Goal: Task Accomplishment & Management: Manage account settings

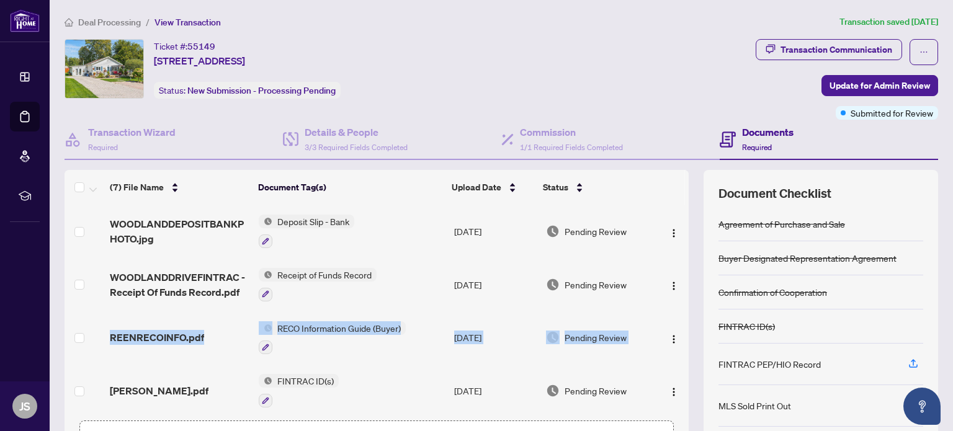
drag, startPoint x: 675, startPoint y: 277, endPoint x: 673, endPoint y: 340, distance: 62.7
click at [673, 340] on tbody "WOODLANDDEPOSITBANKPHOTO.jpg Deposit Slip - Bank [DATE] Pending Review WOODLAND…" at bounding box center [377, 391] width 624 height 372
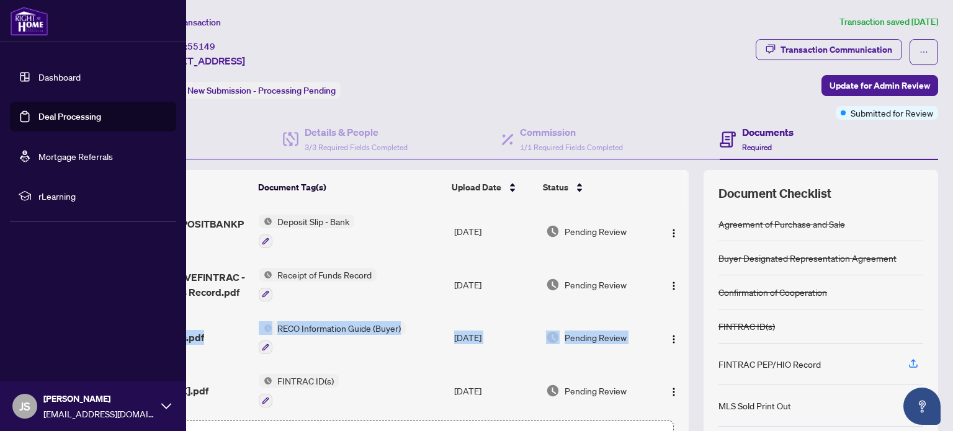
click at [57, 74] on link "Dashboard" at bounding box center [59, 76] width 42 height 11
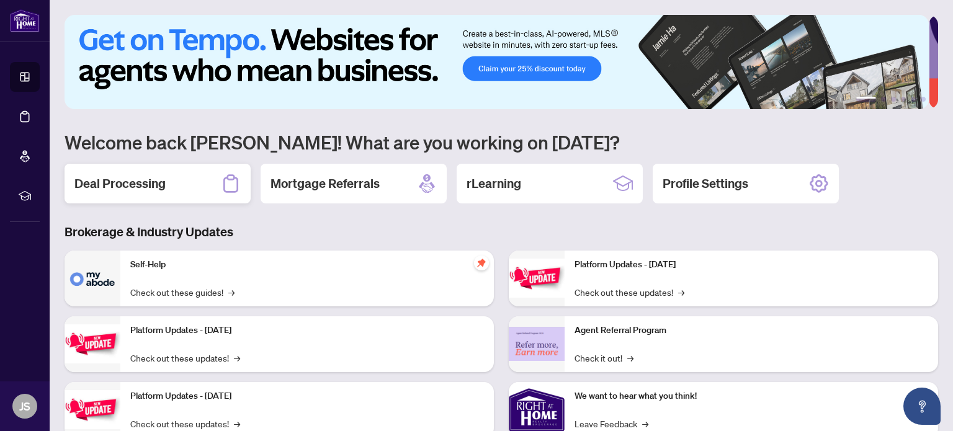
click at [181, 183] on div "Deal Processing" at bounding box center [158, 184] width 186 height 40
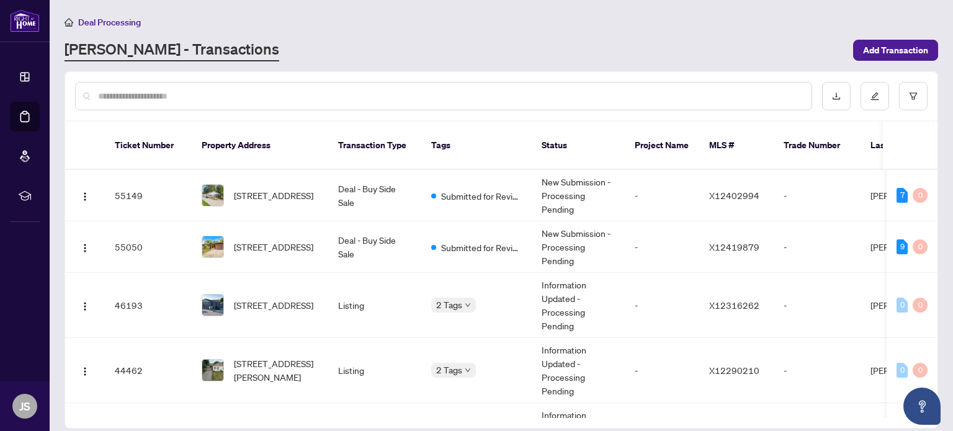
drag, startPoint x: 938, startPoint y: 172, endPoint x: 936, endPoint y: 220, distance: 48.5
click at [936, 220] on main "Deal Processing [PERSON_NAME] - Transactions Add Transaction Ticket Number Prop…" at bounding box center [502, 215] width 904 height 431
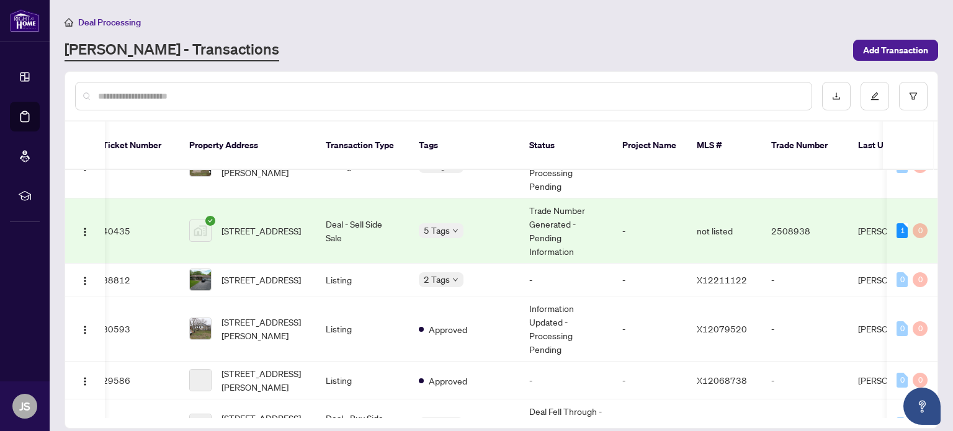
scroll to position [273, 12]
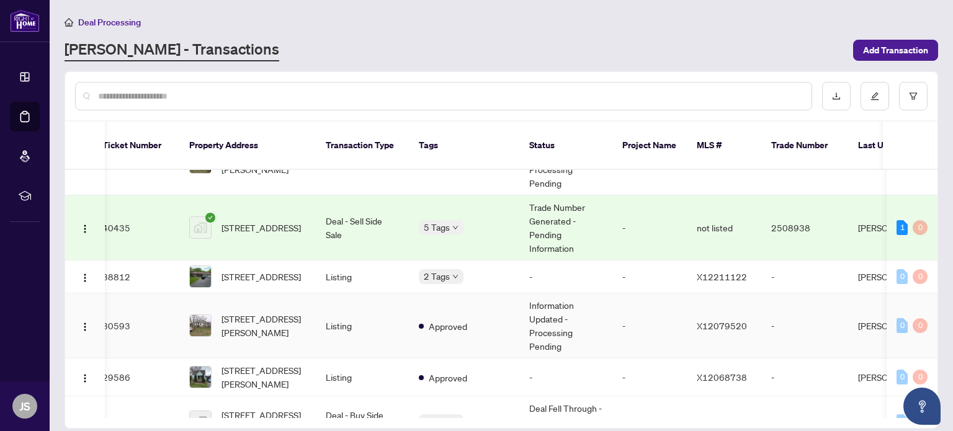
click at [491, 304] on td "Approved" at bounding box center [464, 326] width 110 height 65
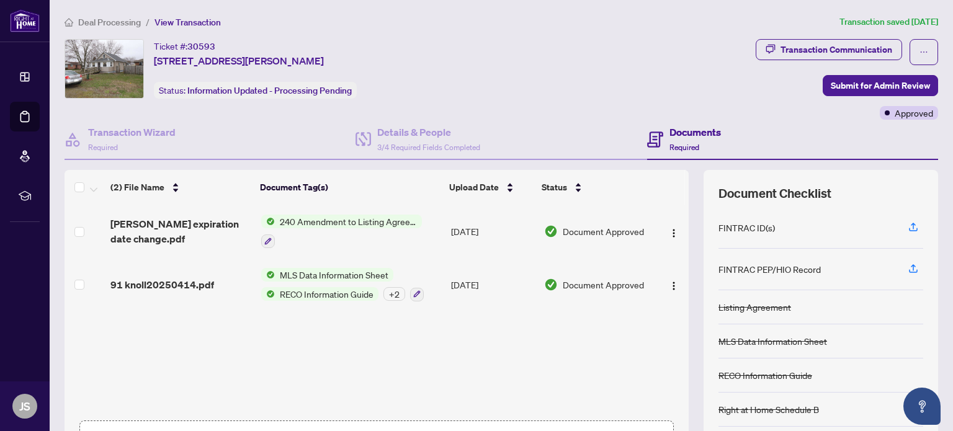
scroll to position [87, 0]
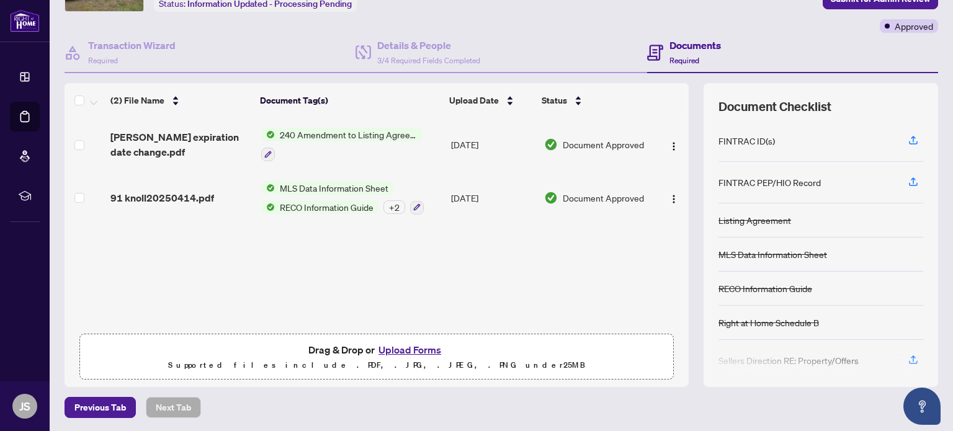
click at [417, 349] on button "Upload Forms" at bounding box center [410, 350] width 70 height 16
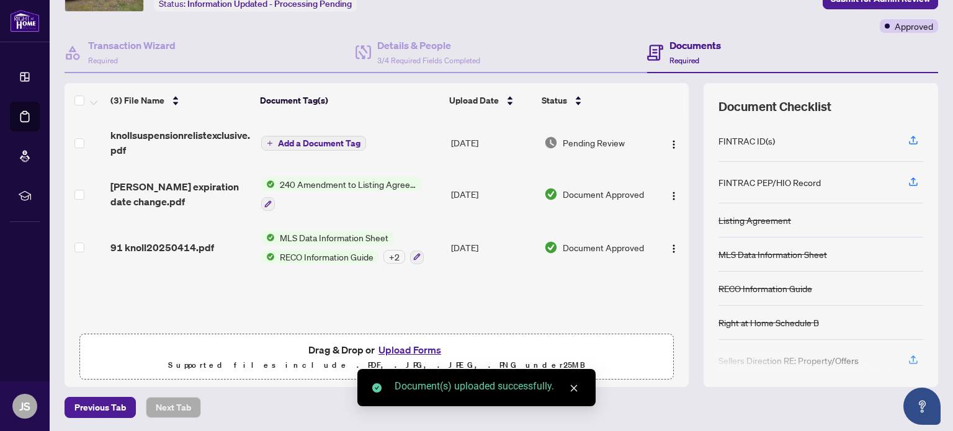
click at [333, 139] on span "Add a Document Tag" at bounding box center [319, 143] width 83 height 9
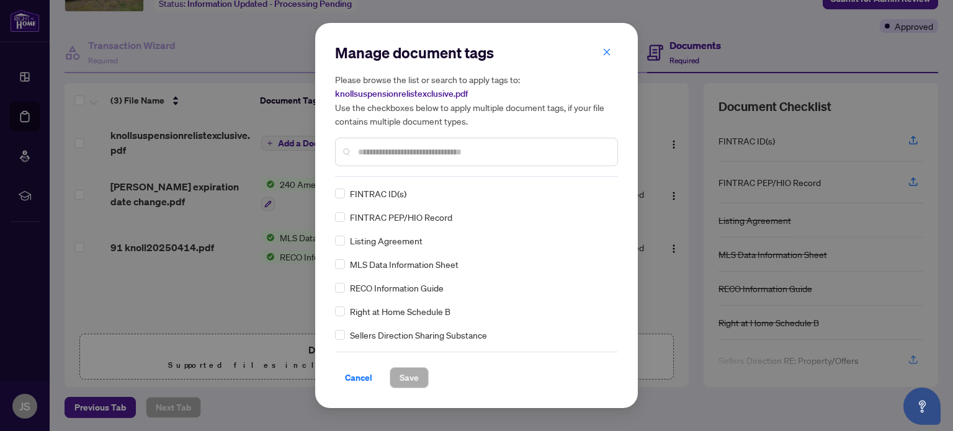
click at [616, 342] on div "Manage document tags Please browse the list or search to apply tags to: knollsu…" at bounding box center [476, 216] width 283 height 346
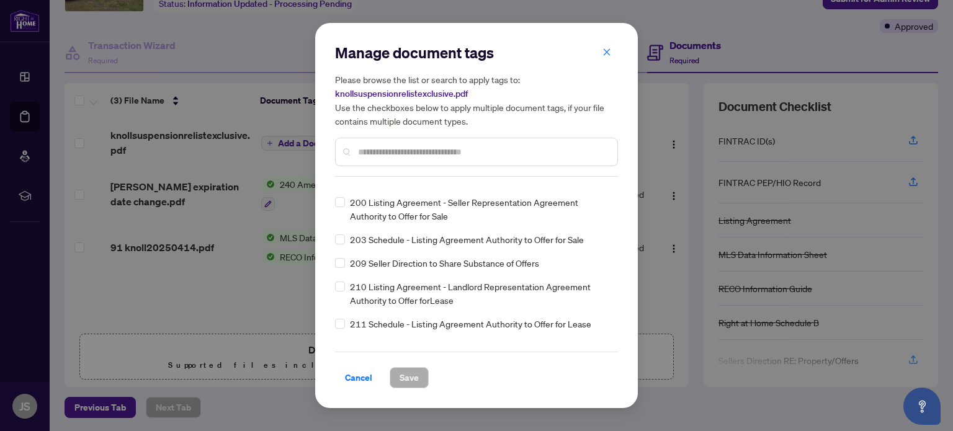
scroll to position [4342, 0]
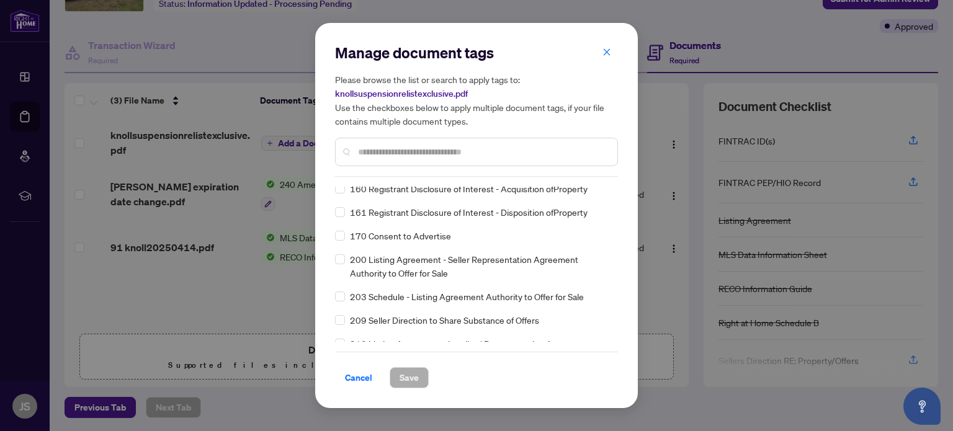
click at [402, 146] on input "text" at bounding box center [482, 152] width 249 height 14
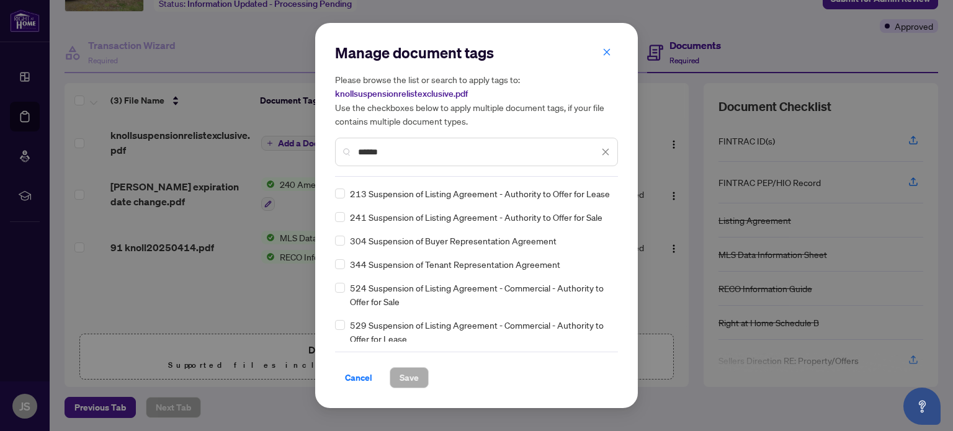
type input "******"
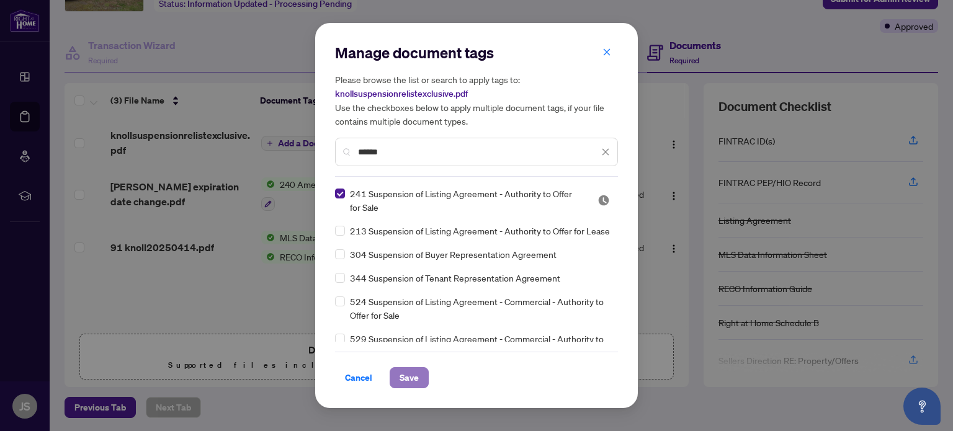
click at [408, 377] on span "Save" at bounding box center [409, 378] width 19 height 20
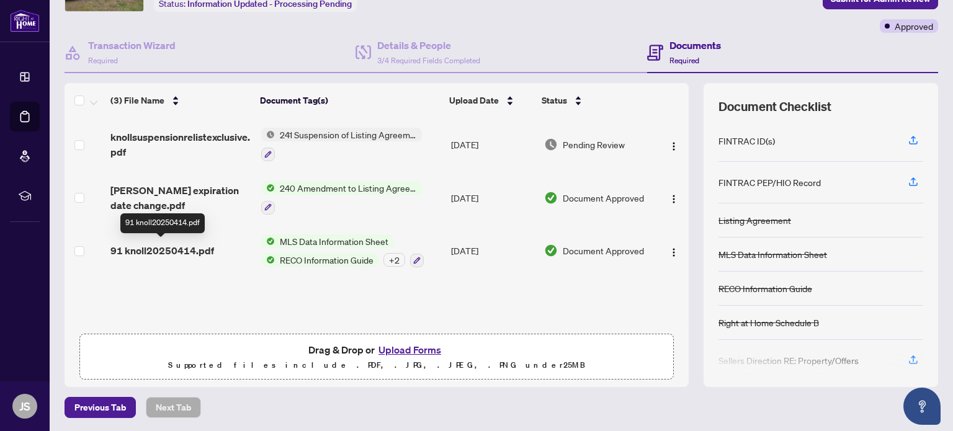
click at [162, 249] on span "91 knoll20250414.pdf" at bounding box center [162, 250] width 104 height 15
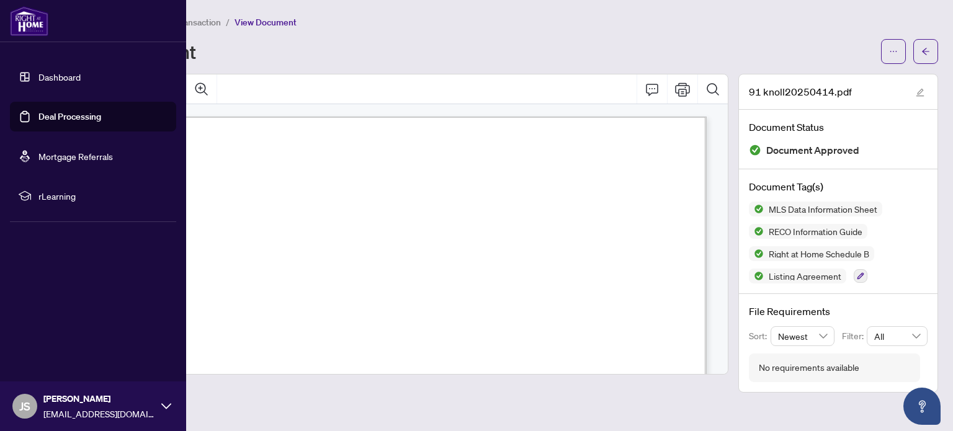
click at [38, 79] on link "Dashboard" at bounding box center [59, 76] width 42 height 11
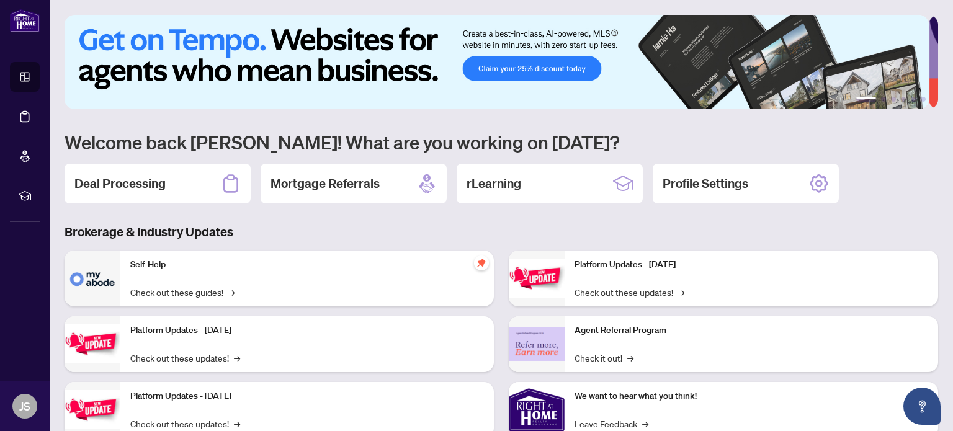
click at [369, 267] on p "Self-Help" at bounding box center [307, 265] width 354 height 14
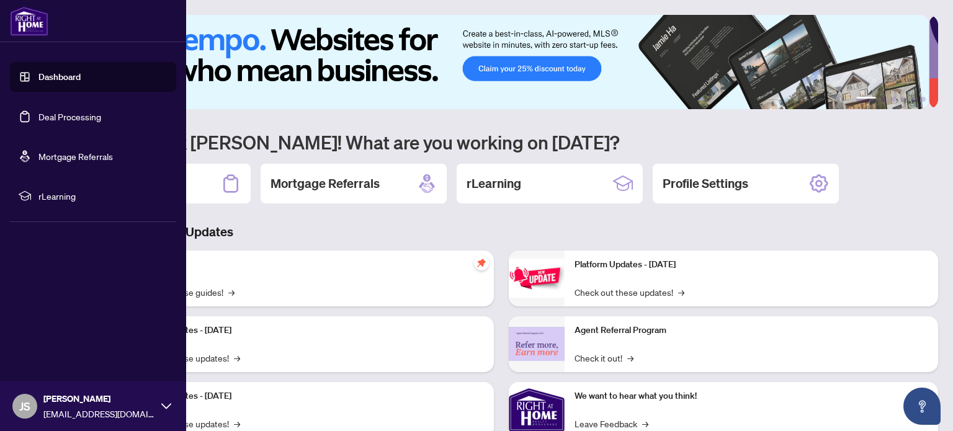
click at [38, 74] on link "Dashboard" at bounding box center [59, 76] width 42 height 11
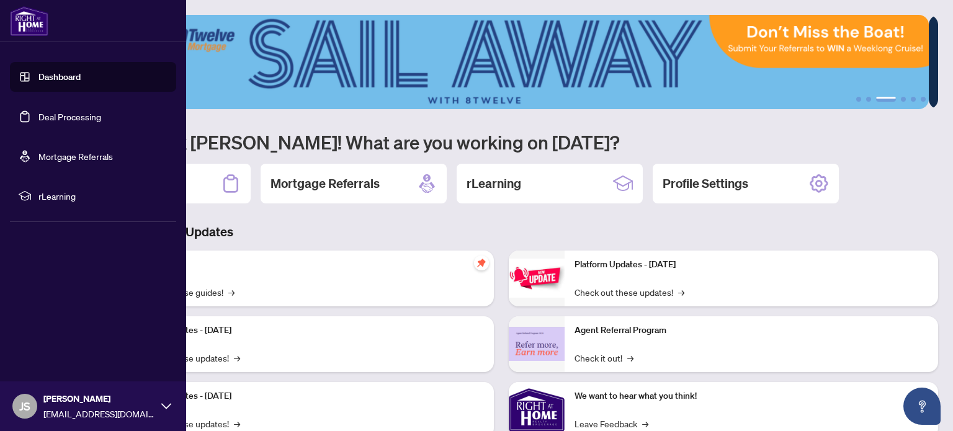
click at [60, 80] on link "Dashboard" at bounding box center [59, 76] width 42 height 11
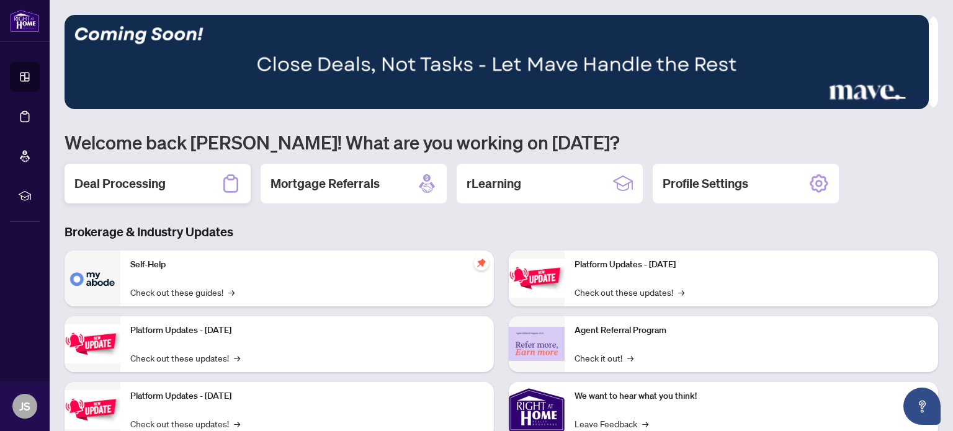
click at [179, 180] on div "Deal Processing" at bounding box center [158, 184] width 186 height 40
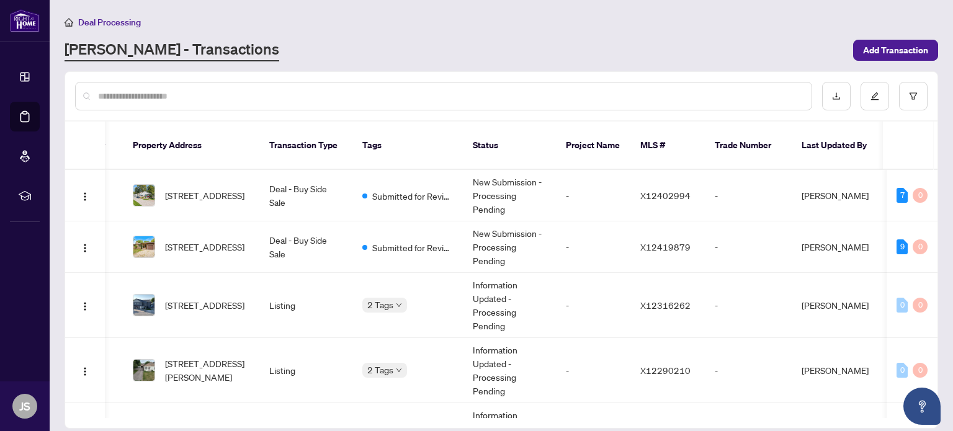
scroll to position [0, 179]
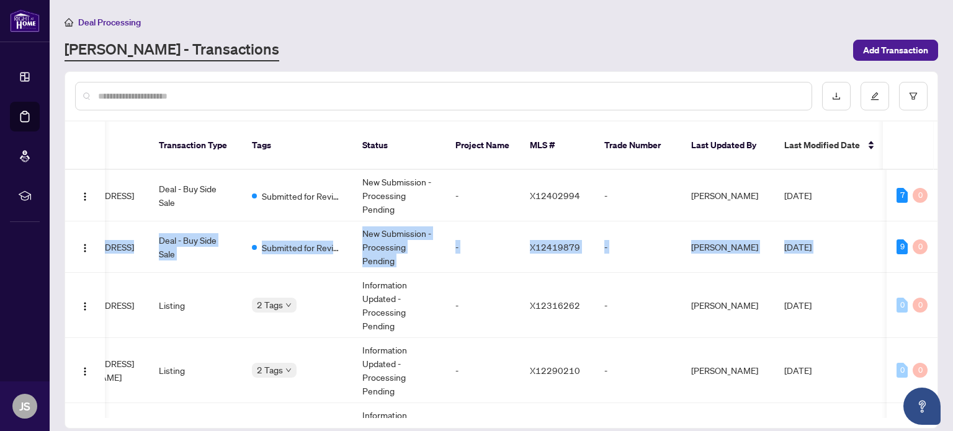
drag, startPoint x: 933, startPoint y: 186, endPoint x: 940, endPoint y: 231, distance: 45.1
click at [940, 231] on main "Deal Processing [PERSON_NAME] - Transactions Add Transaction Ticket Number Prop…" at bounding box center [502, 215] width 904 height 431
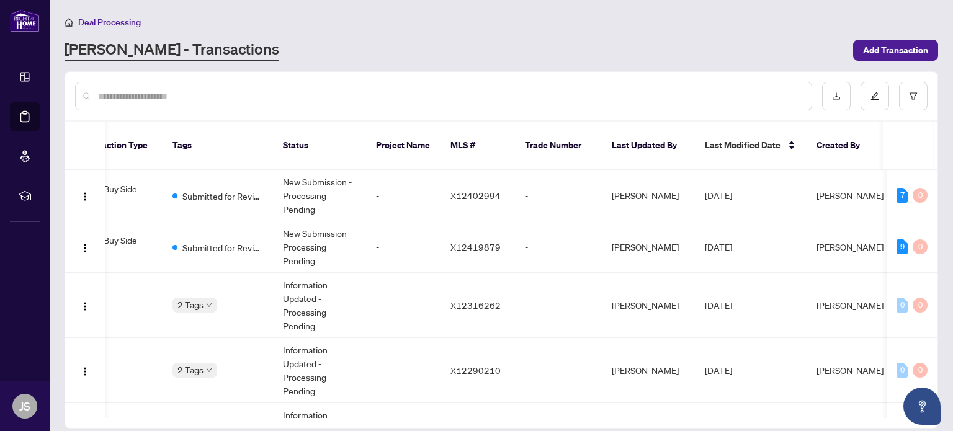
drag, startPoint x: 938, startPoint y: 215, endPoint x: 938, endPoint y: 257, distance: 41.6
click at [938, 257] on main "Deal Processing [PERSON_NAME] - Transactions Add Transaction Ticket Number Prop…" at bounding box center [502, 215] width 904 height 431
click at [595, 89] on input "text" at bounding box center [450, 96] width 704 height 14
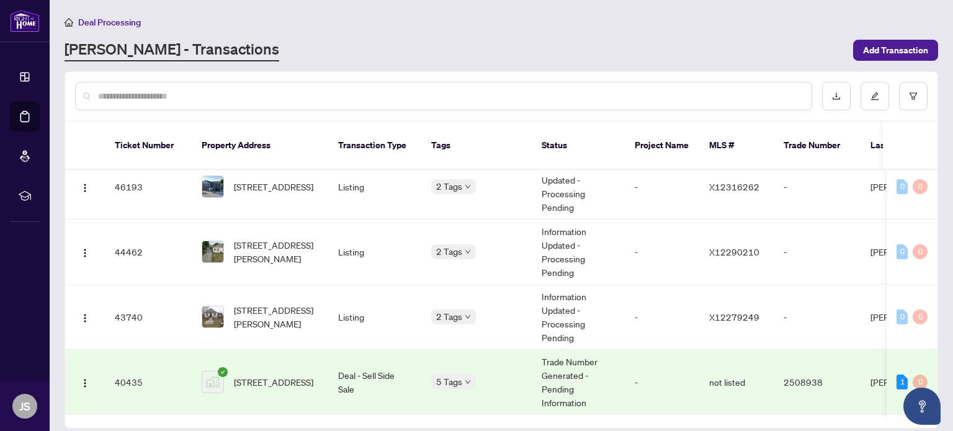
scroll to position [124, 0]
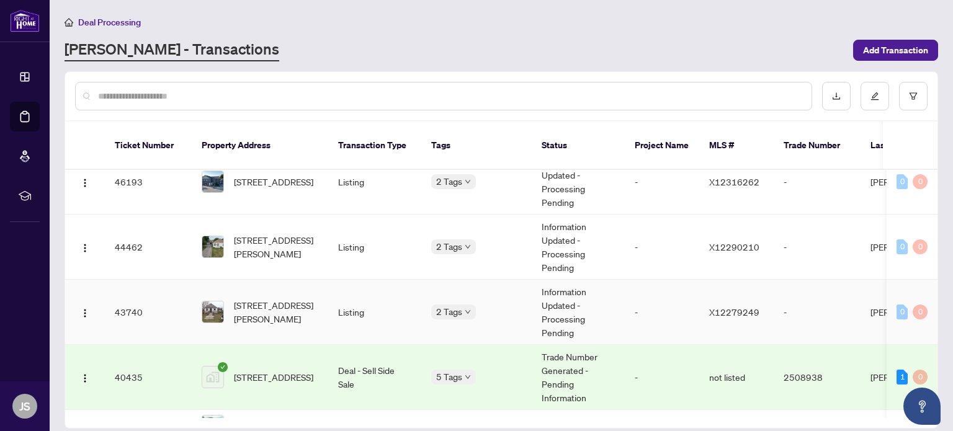
click at [318, 290] on td "[STREET_ADDRESS][PERSON_NAME]" at bounding box center [260, 312] width 137 height 65
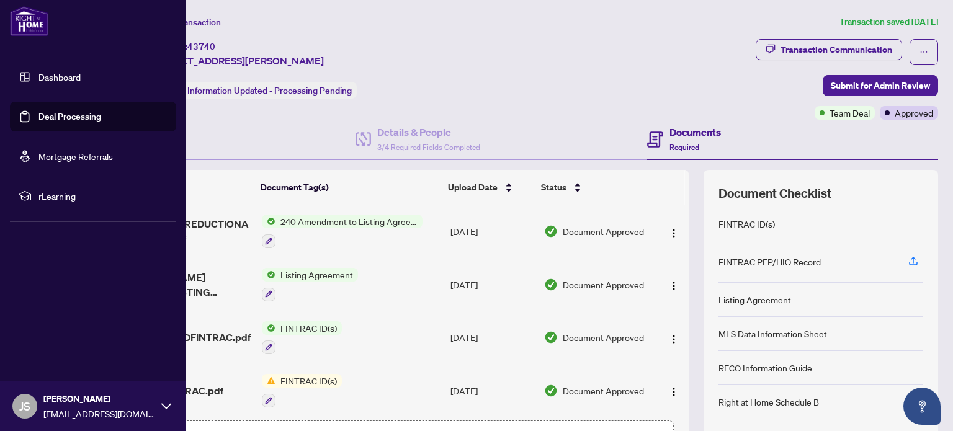
click at [54, 75] on link "Dashboard" at bounding box center [59, 76] width 42 height 11
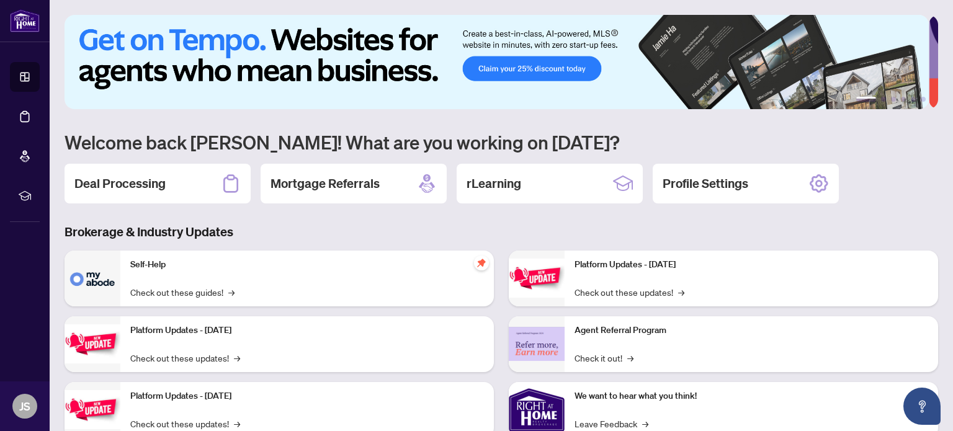
click at [274, 269] on p "Self-Help" at bounding box center [307, 265] width 354 height 14
click at [174, 263] on p "Self-Help" at bounding box center [307, 265] width 354 height 14
click at [161, 181] on h2 "Deal Processing" at bounding box center [119, 183] width 91 height 17
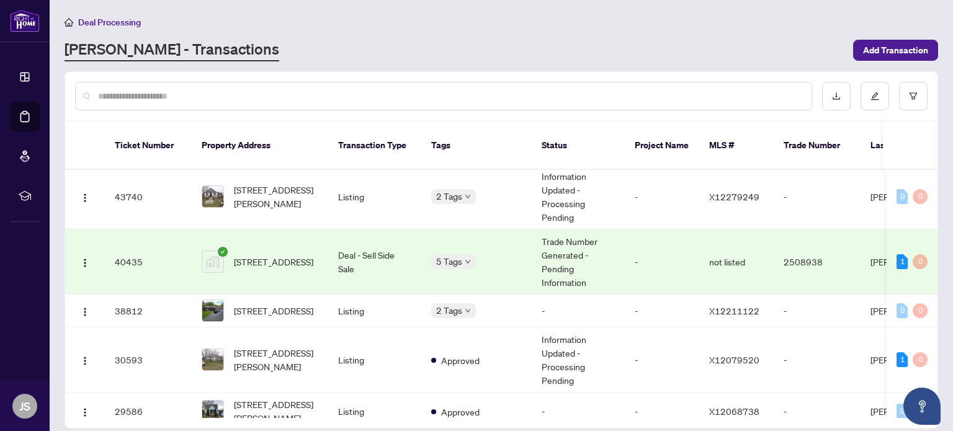
scroll to position [233, 0]
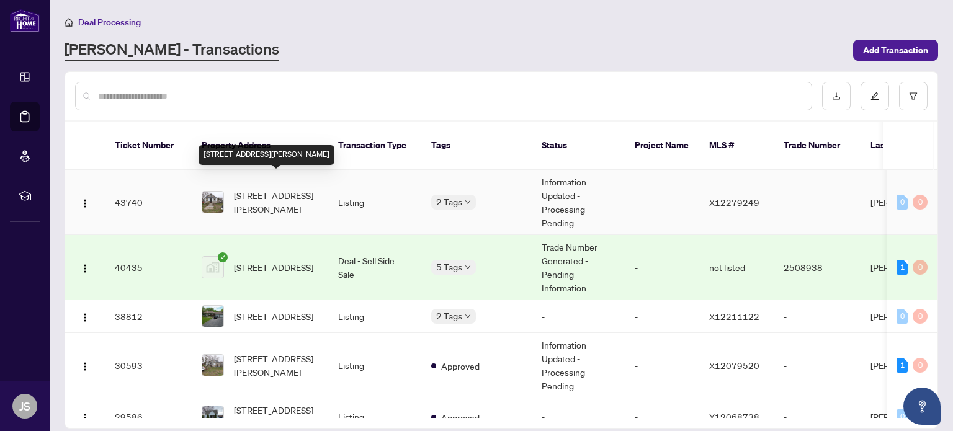
click at [310, 189] on span "[STREET_ADDRESS][PERSON_NAME]" at bounding box center [276, 202] width 84 height 27
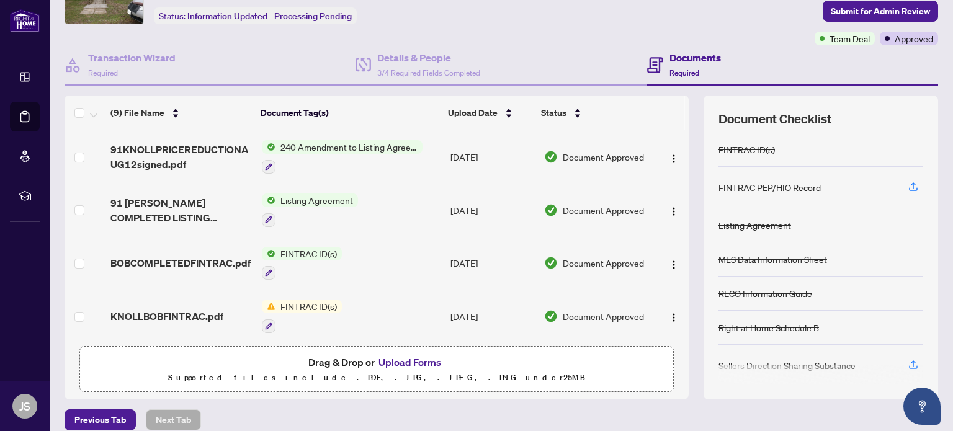
scroll to position [87, 0]
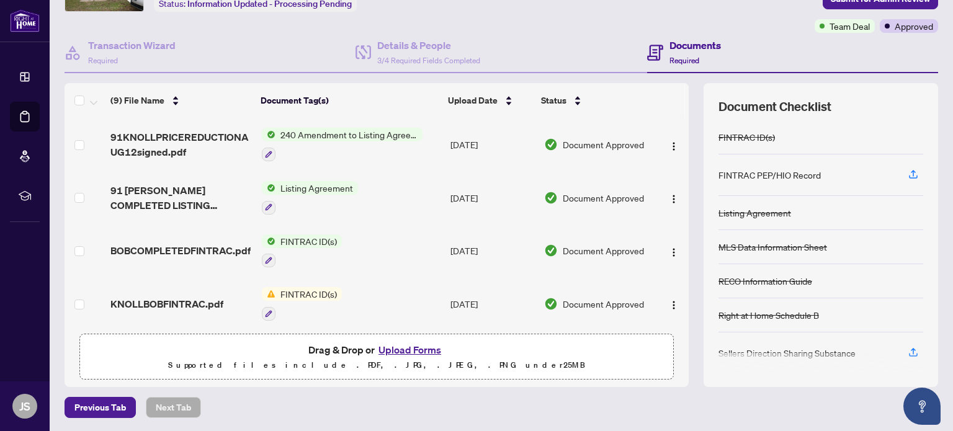
click at [405, 347] on button "Upload Forms" at bounding box center [410, 350] width 70 height 16
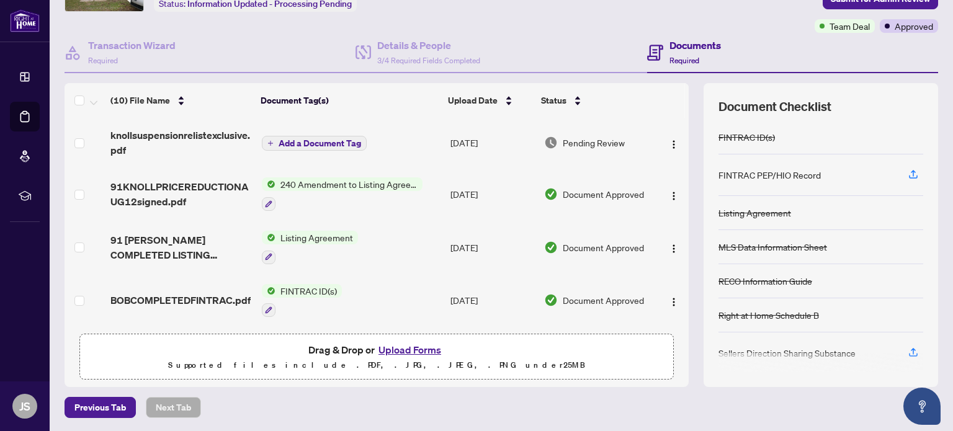
click at [320, 141] on span "Add a Document Tag" at bounding box center [320, 143] width 83 height 9
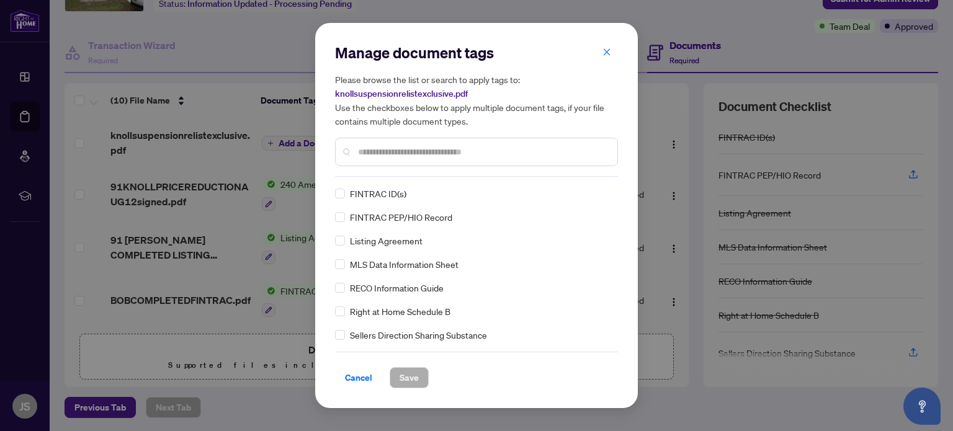
click at [395, 146] on input "text" at bounding box center [482, 152] width 249 height 14
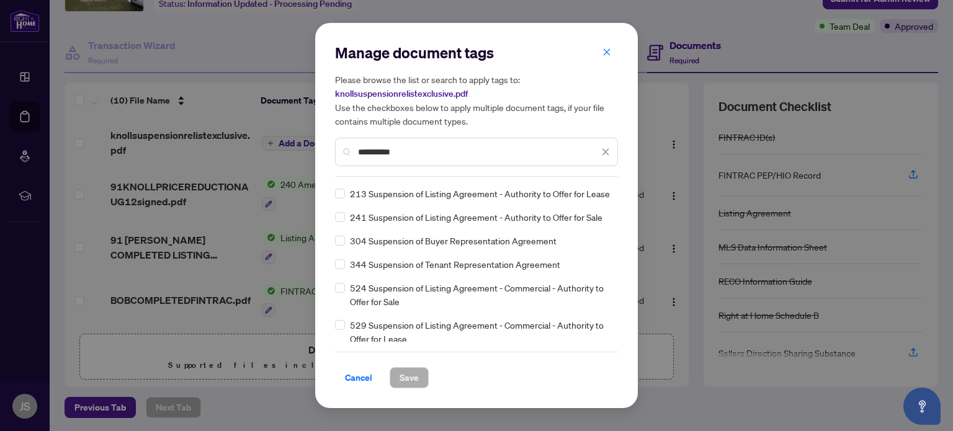
type input "**********"
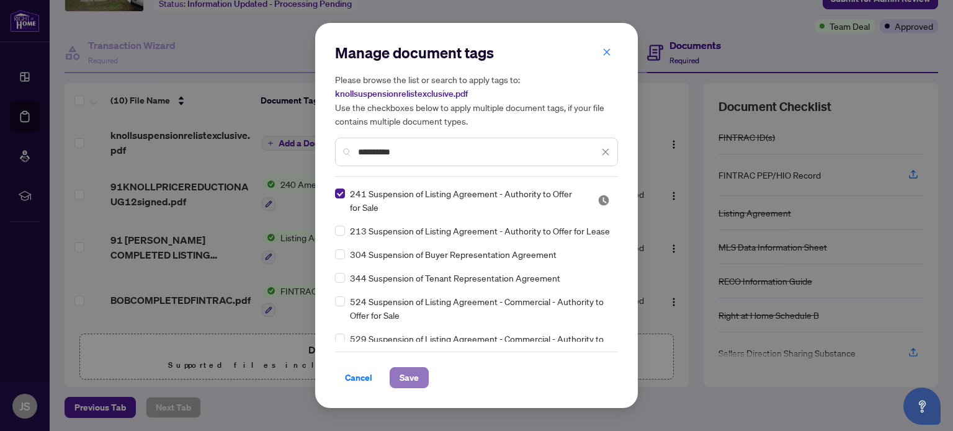
click at [414, 375] on span "Save" at bounding box center [409, 378] width 19 height 20
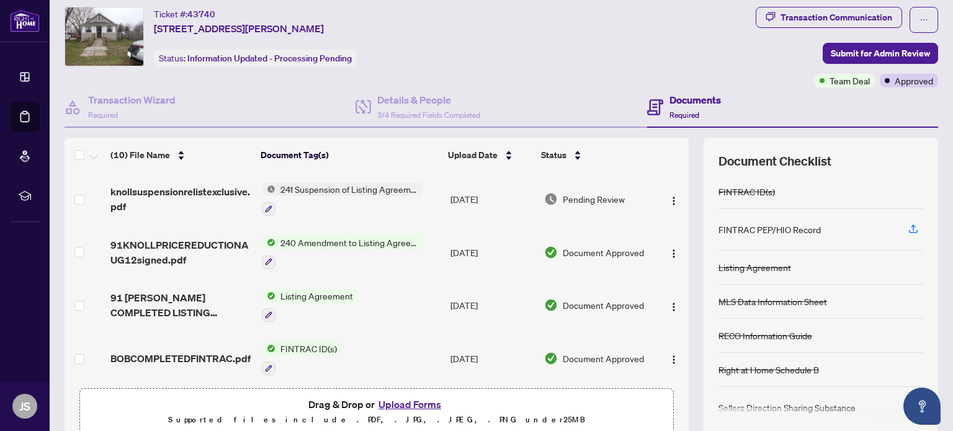
scroll to position [22, 0]
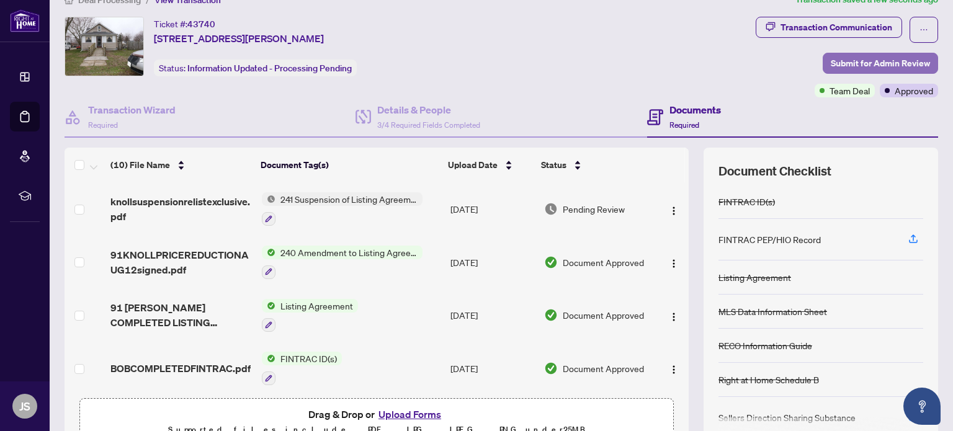
drag, startPoint x: 871, startPoint y: 61, endPoint x: 881, endPoint y: 63, distance: 10.1
click at [881, 63] on span "Submit for Admin Review" at bounding box center [880, 63] width 99 height 20
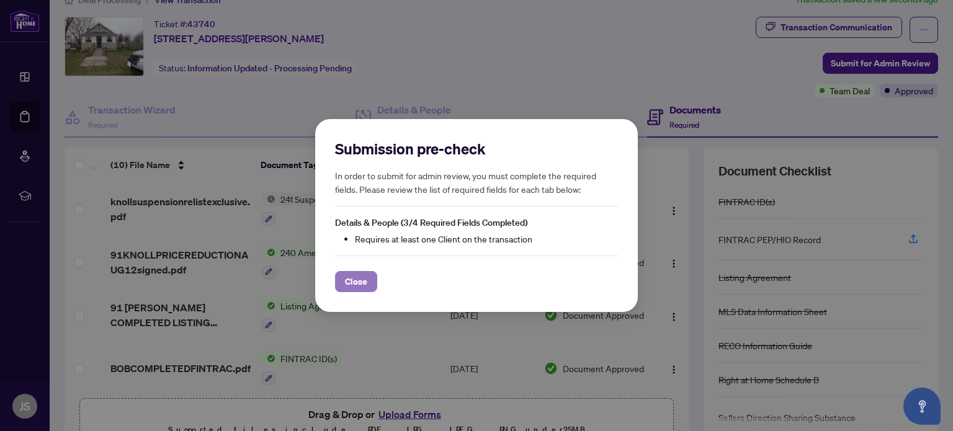
click at [360, 285] on span "Close" at bounding box center [356, 282] width 22 height 20
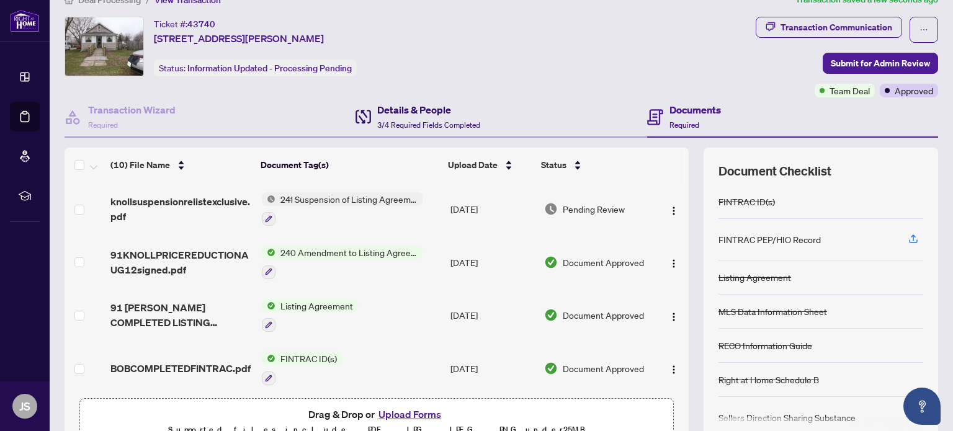
click at [427, 113] on h4 "Details & People" at bounding box center [428, 109] width 103 height 15
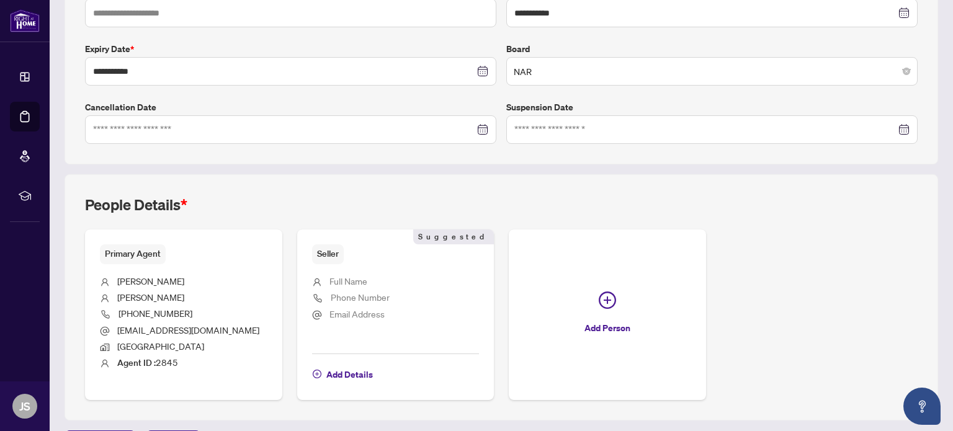
scroll to position [306, 0]
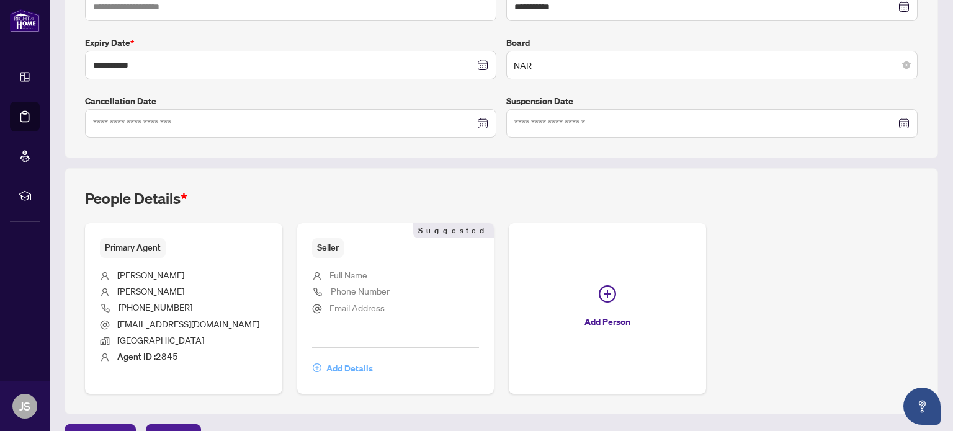
click at [348, 364] on span "Add Details" at bounding box center [349, 369] width 47 height 20
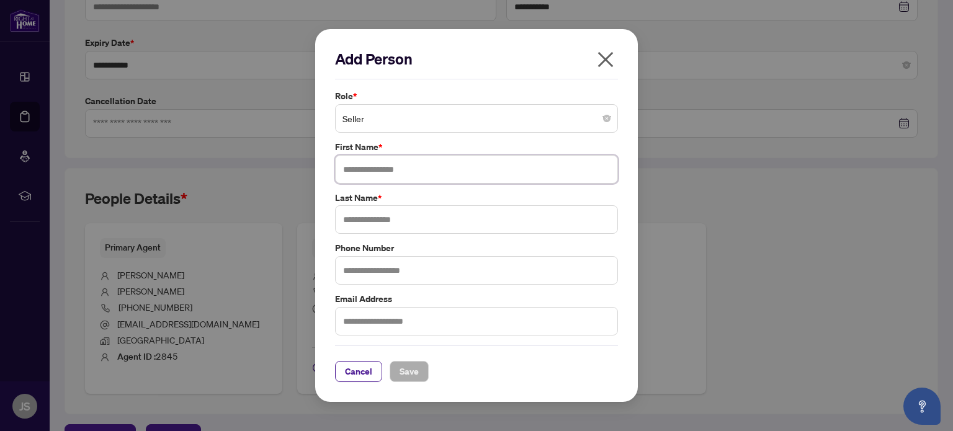
click at [365, 168] on input "text" at bounding box center [476, 169] width 283 height 29
type input "******"
type input "*******"
click at [411, 369] on span "Save" at bounding box center [409, 372] width 19 height 20
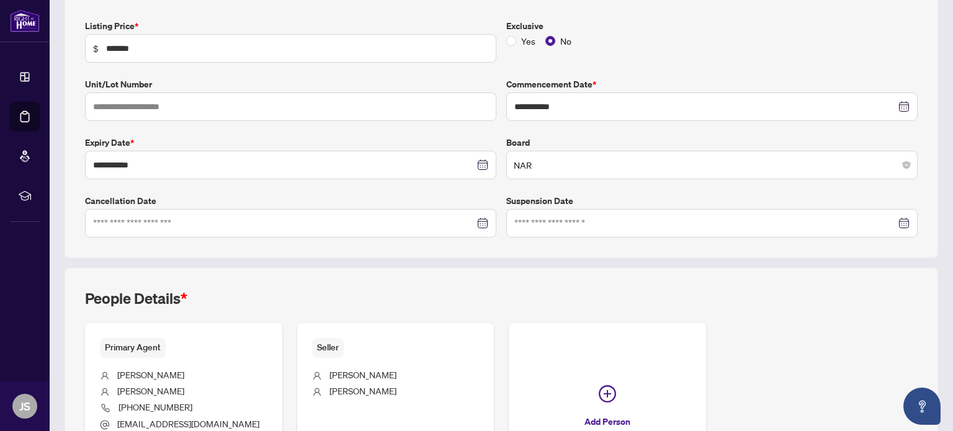
scroll to position [204, 0]
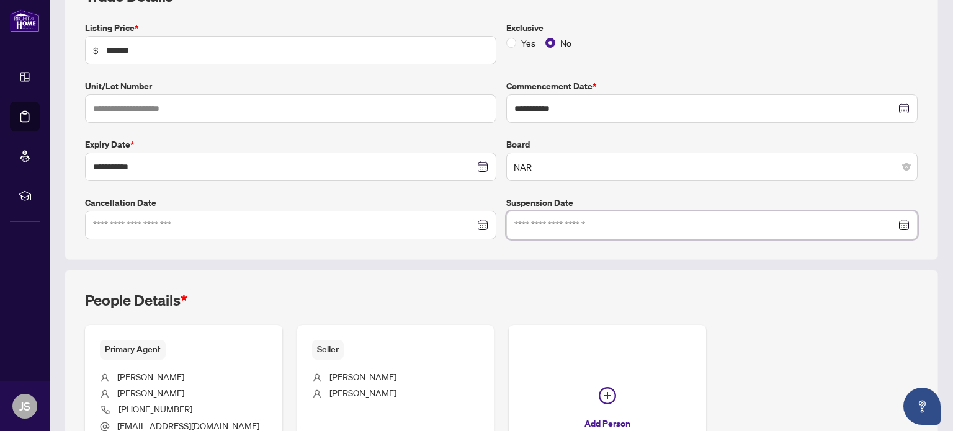
click at [581, 223] on input at bounding box center [706, 225] width 382 height 14
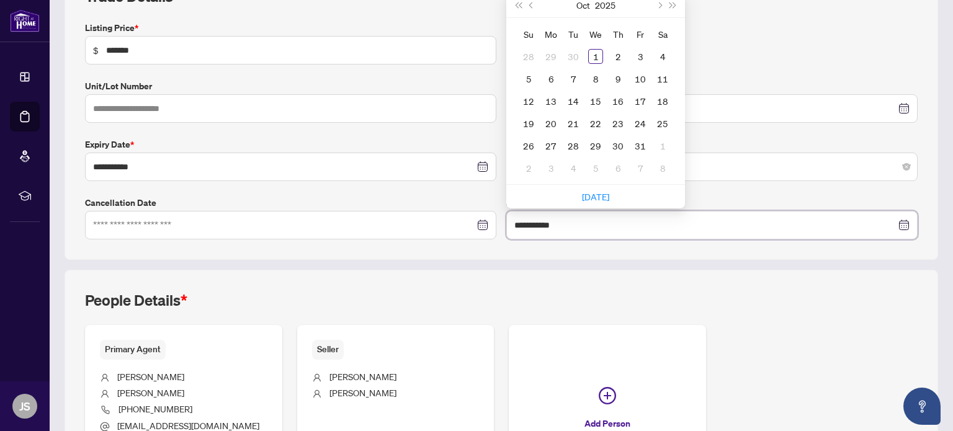
type input "**********"
click at [594, 53] on div "1" at bounding box center [595, 56] width 15 height 15
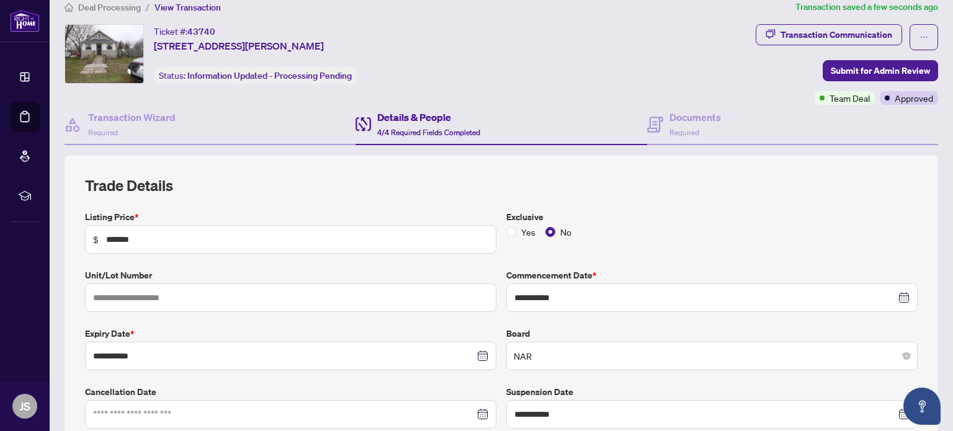
scroll to position [0, 0]
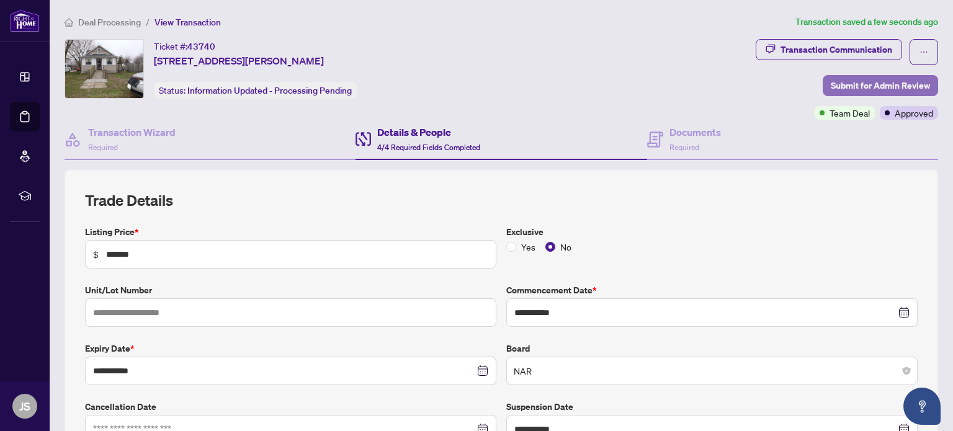
click at [892, 79] on span "Submit for Admin Review" at bounding box center [880, 86] width 99 height 20
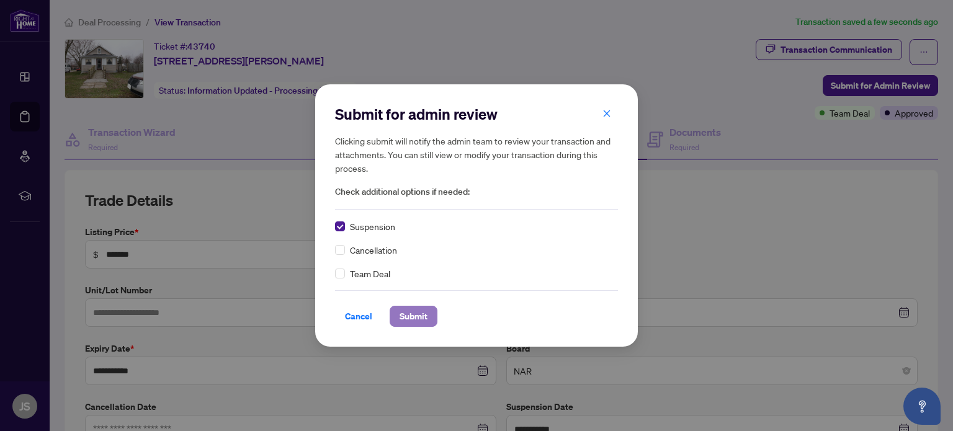
click at [415, 315] on span "Submit" at bounding box center [414, 317] width 28 height 20
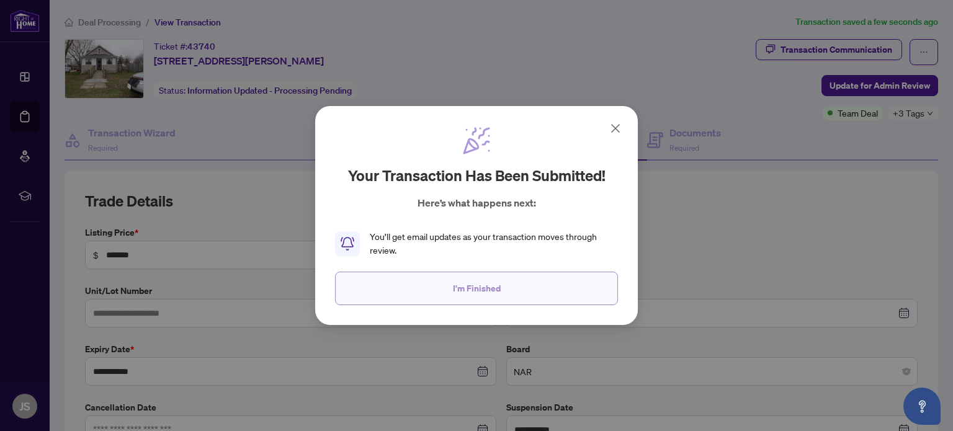
click at [497, 284] on span "I'm Finished" at bounding box center [477, 289] width 48 height 20
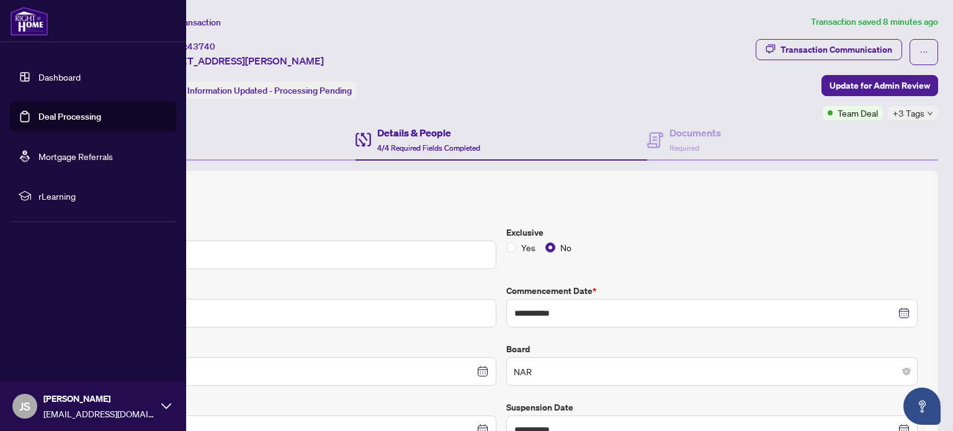
click at [48, 74] on link "Dashboard" at bounding box center [59, 76] width 42 height 11
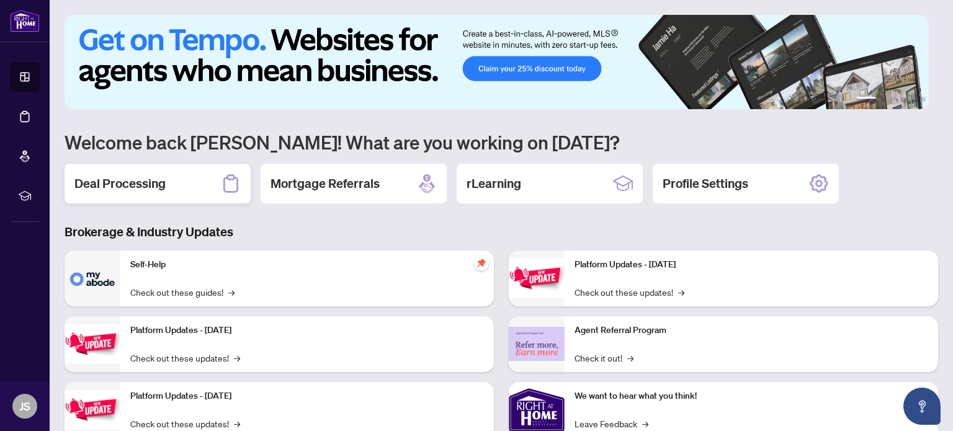
click at [168, 178] on div "Deal Processing" at bounding box center [158, 184] width 186 height 40
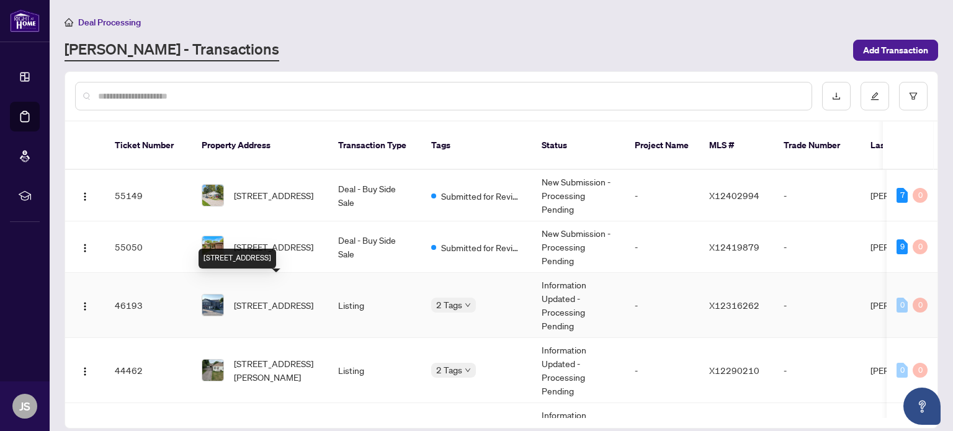
click at [290, 299] on span "[STREET_ADDRESS]" at bounding box center [273, 306] width 79 height 14
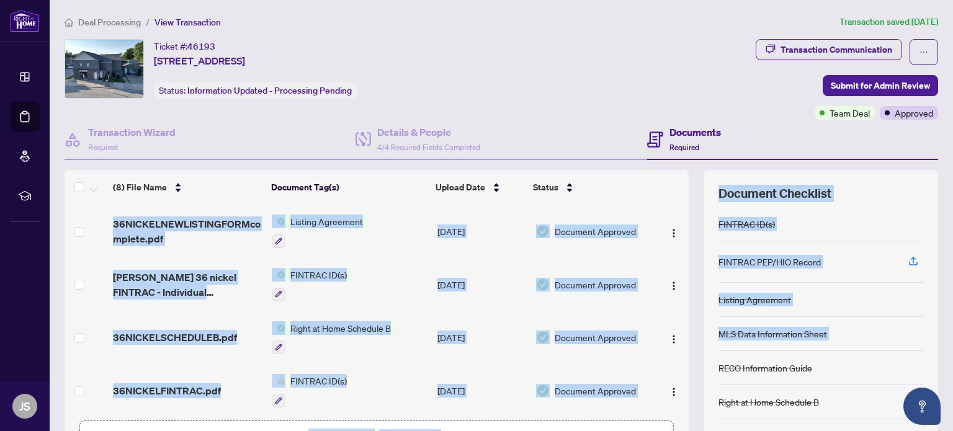
drag, startPoint x: 680, startPoint y: 246, endPoint x: 704, endPoint y: 380, distance: 135.7
click at [704, 380] on div "(8) File Name Document Tag(s) Upload Date Status 36NICKELNEWLISTINGFORMcomplete…" at bounding box center [502, 322] width 874 height 304
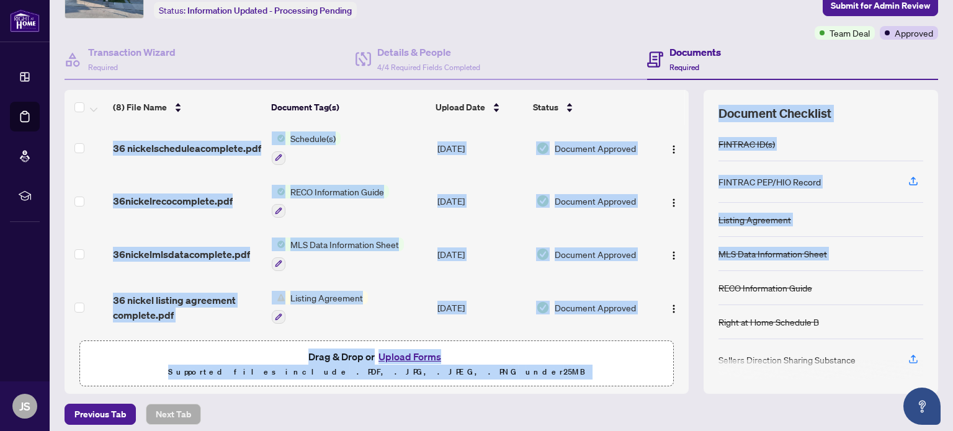
scroll to position [87, 0]
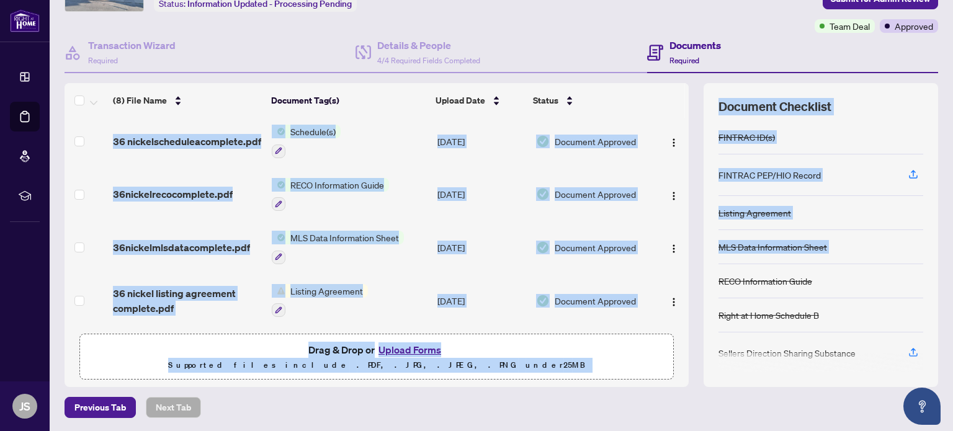
click at [557, 362] on p "Supported files include .PDF, .JPG, .JPEG, .PNG under 25 MB" at bounding box center [377, 365] width 578 height 15
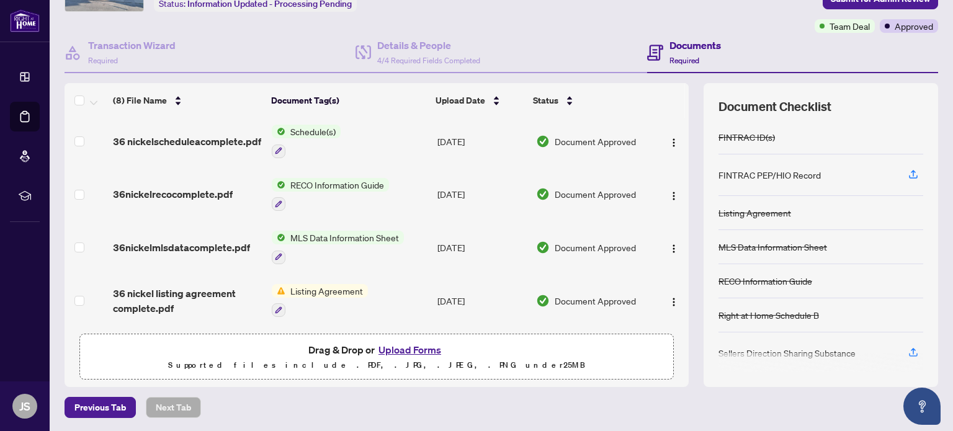
click at [410, 350] on button "Upload Forms" at bounding box center [410, 350] width 70 height 16
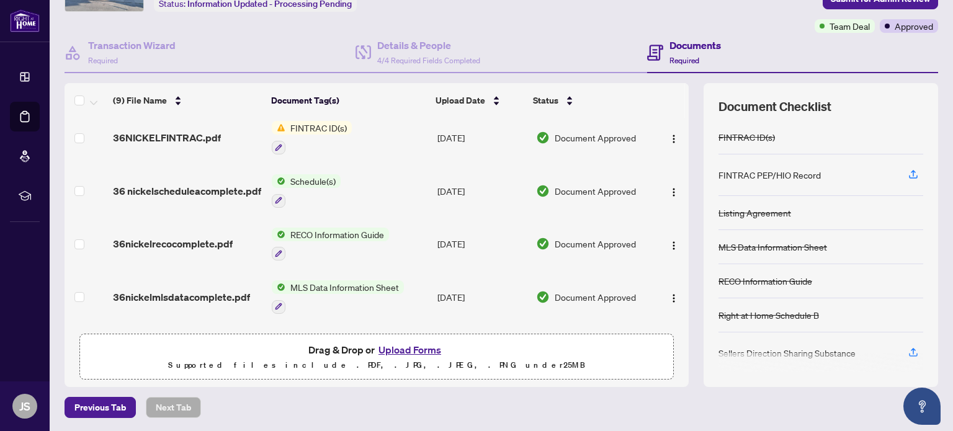
scroll to position [0, 0]
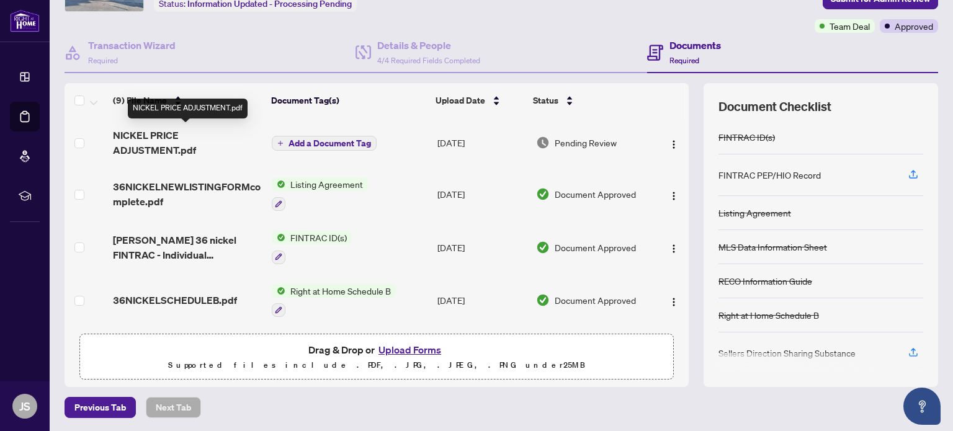
click at [154, 130] on span "NICKEL PRICE ADJUSTMENT.pdf" at bounding box center [187, 143] width 149 height 30
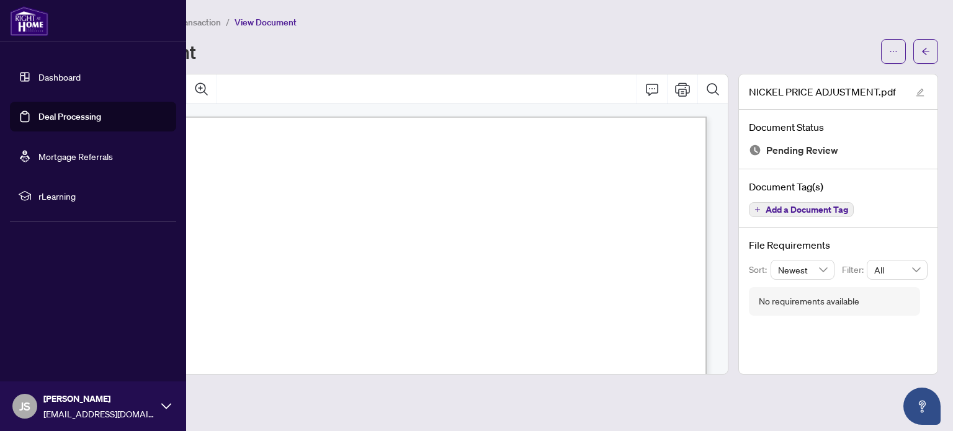
click at [60, 74] on link "Dashboard" at bounding box center [59, 76] width 42 height 11
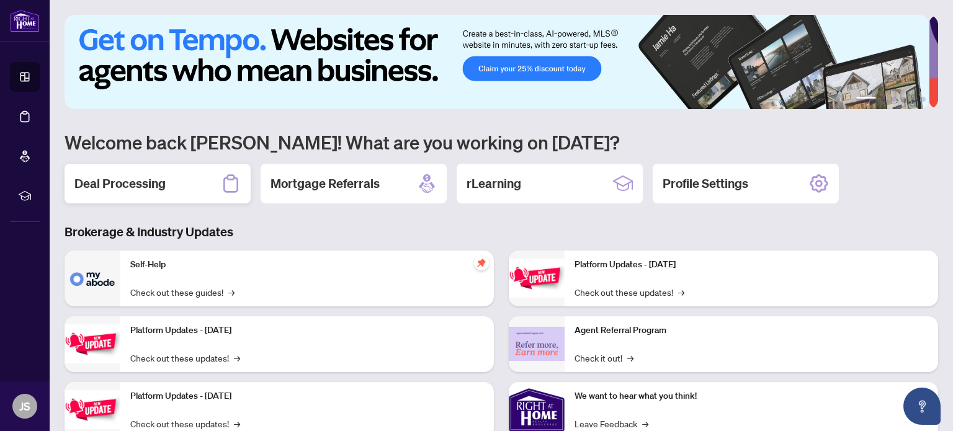
click at [164, 179] on h2 "Deal Processing" at bounding box center [119, 183] width 91 height 17
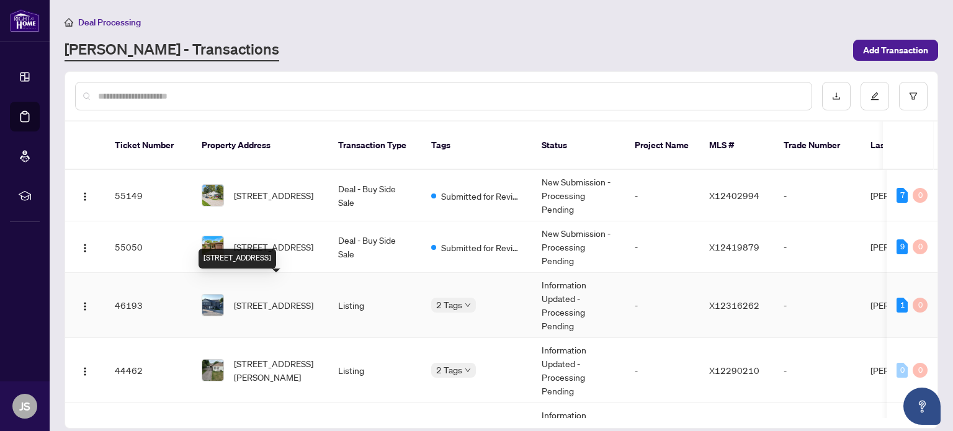
click at [299, 299] on span "[STREET_ADDRESS]" at bounding box center [273, 306] width 79 height 14
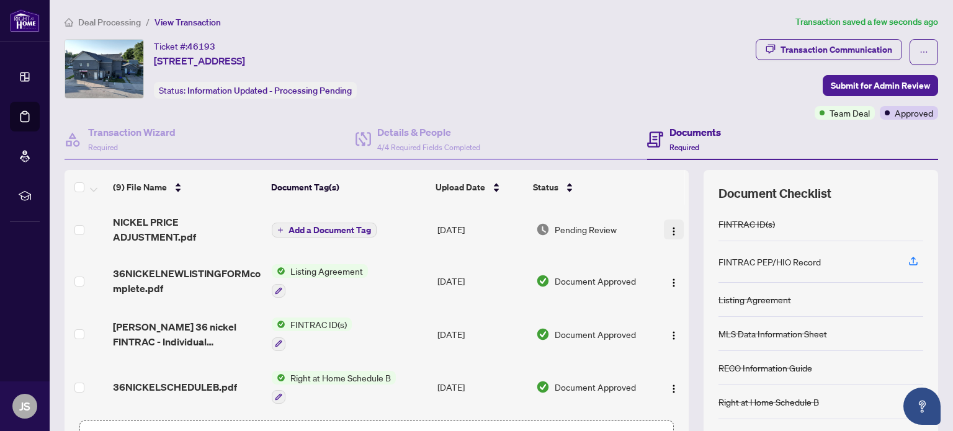
click at [669, 228] on img "button" at bounding box center [674, 232] width 10 height 10
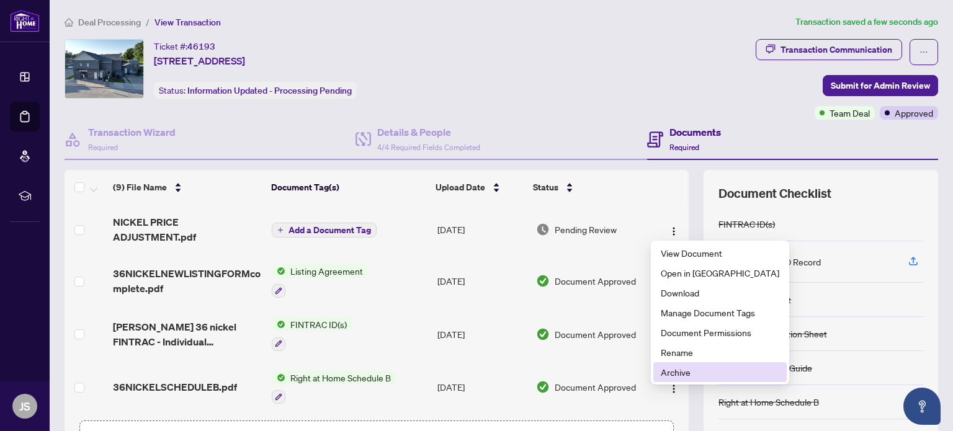
click at [675, 371] on span "Archive" at bounding box center [720, 373] width 119 height 14
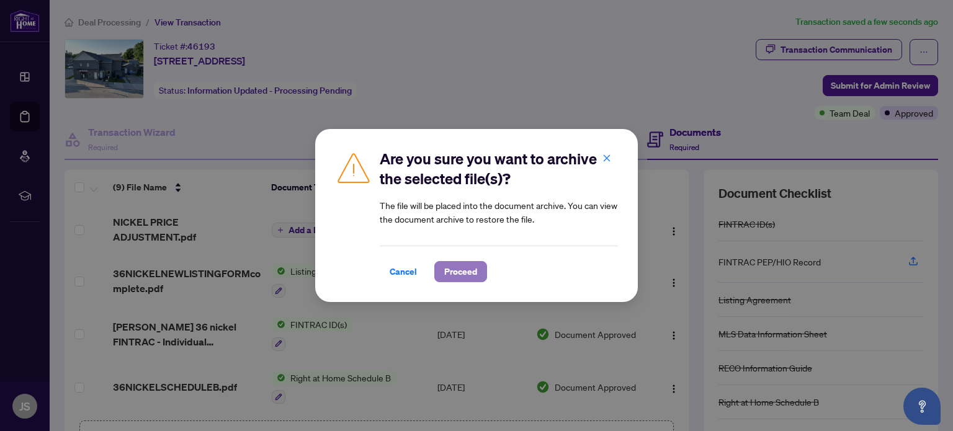
click at [467, 270] on span "Proceed" at bounding box center [460, 272] width 33 height 20
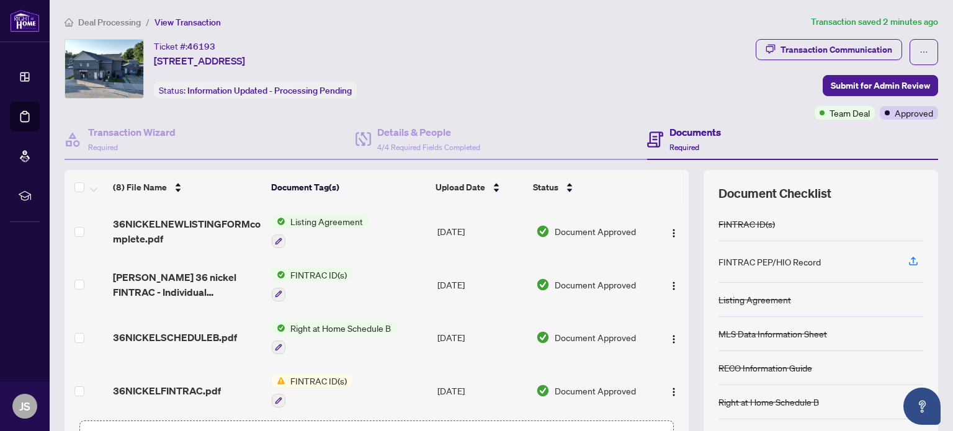
scroll to position [87, 0]
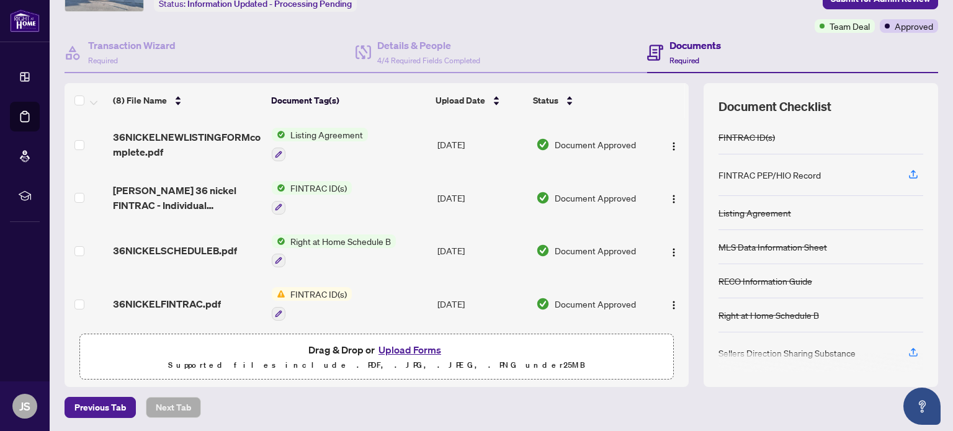
click at [414, 349] on button "Upload Forms" at bounding box center [410, 350] width 70 height 16
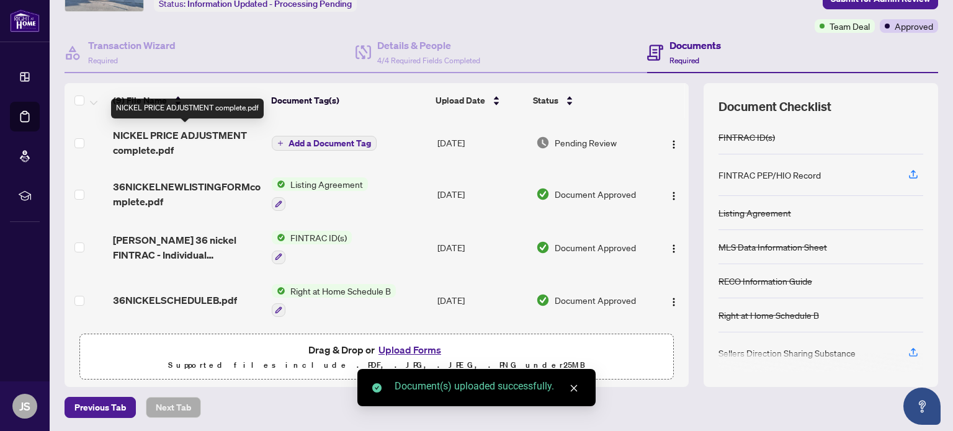
click at [179, 132] on span "NICKEL PRICE ADJUSTMENT complete.pdf" at bounding box center [187, 143] width 149 height 30
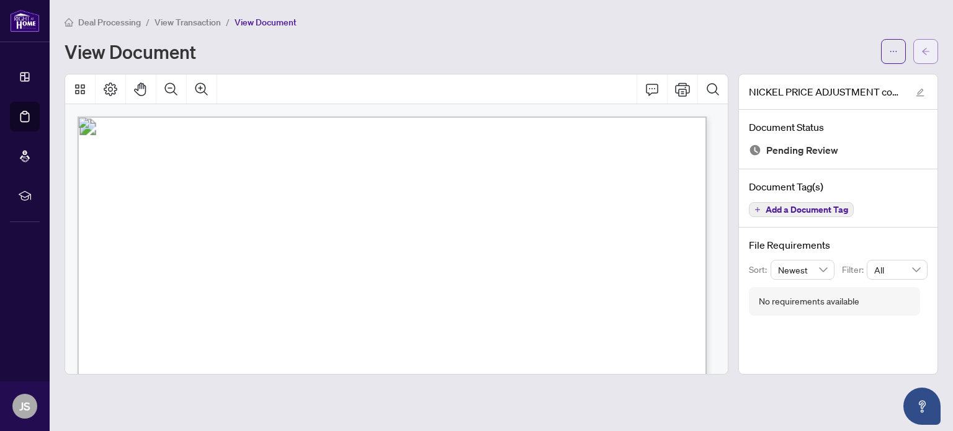
click at [928, 46] on span "button" at bounding box center [926, 52] width 9 height 20
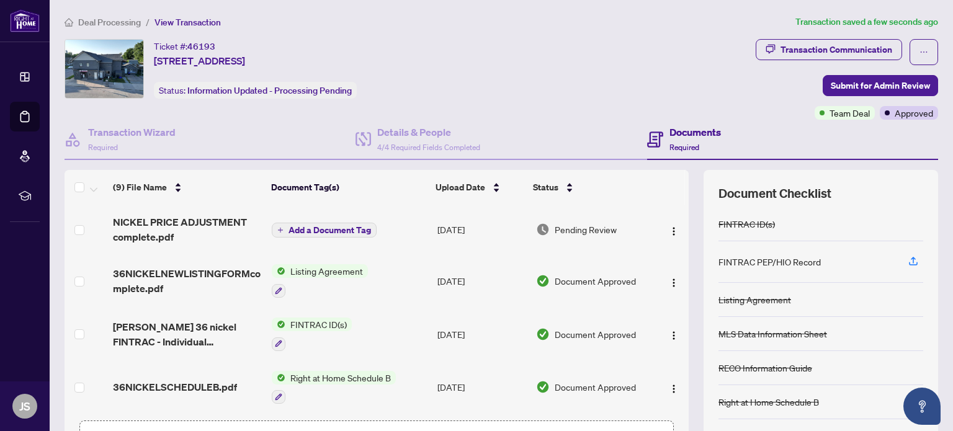
click at [346, 228] on span "Add a Document Tag" at bounding box center [330, 230] width 83 height 9
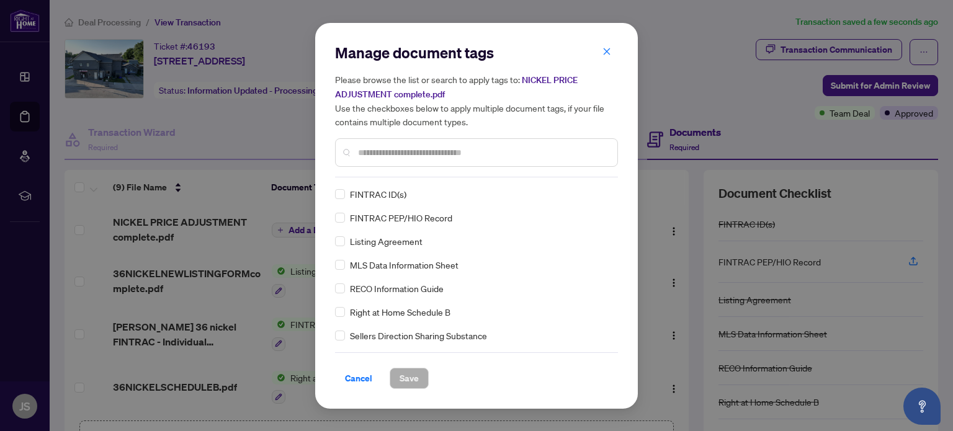
click at [422, 157] on input "text" at bounding box center [482, 153] width 249 height 14
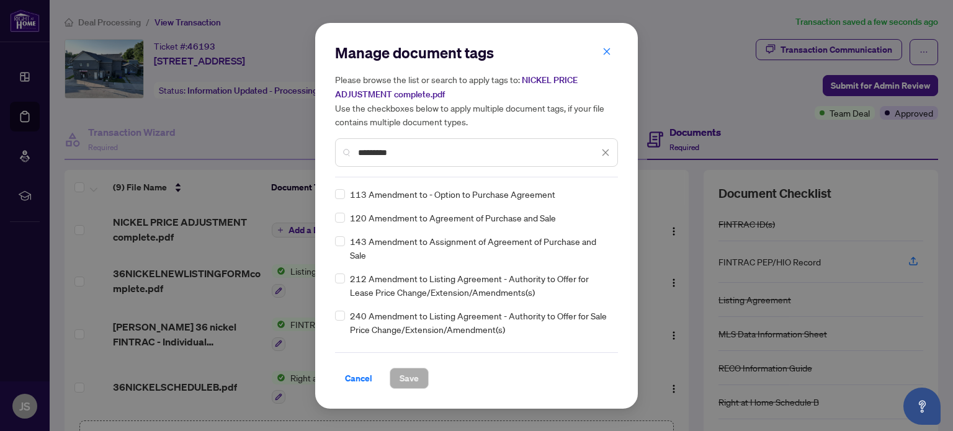
type input "*********"
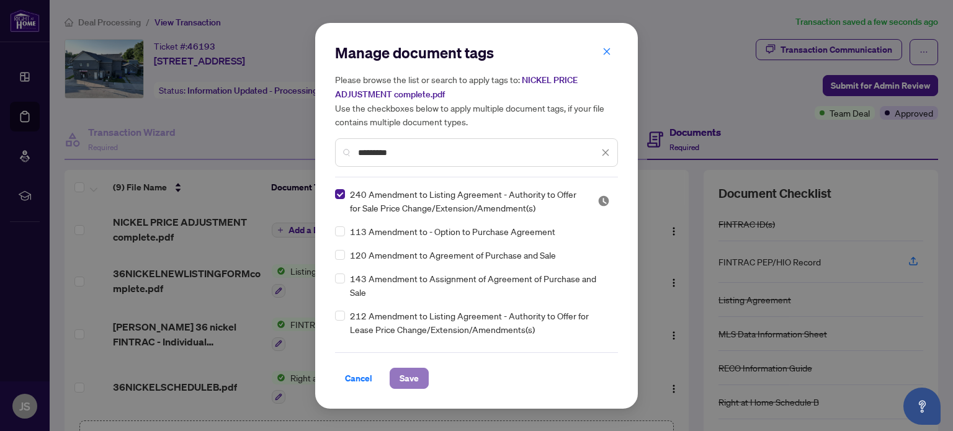
click at [415, 379] on span "Save" at bounding box center [409, 379] width 19 height 20
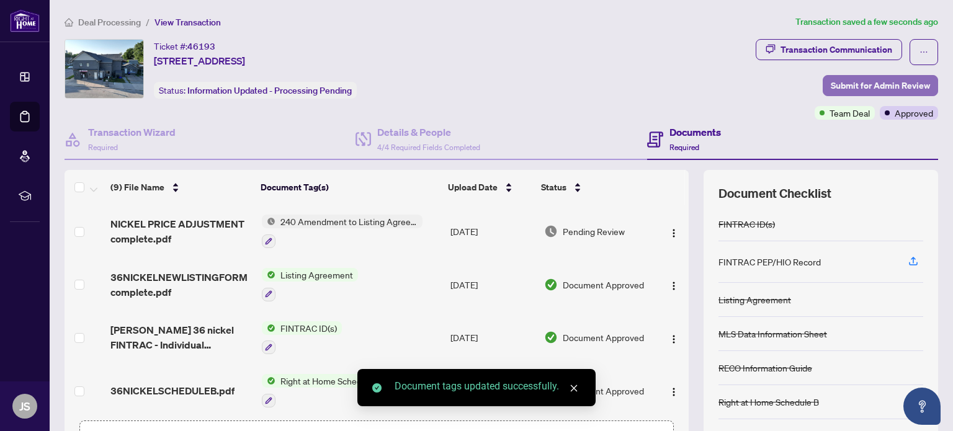
click at [884, 84] on span "Submit for Admin Review" at bounding box center [880, 86] width 99 height 20
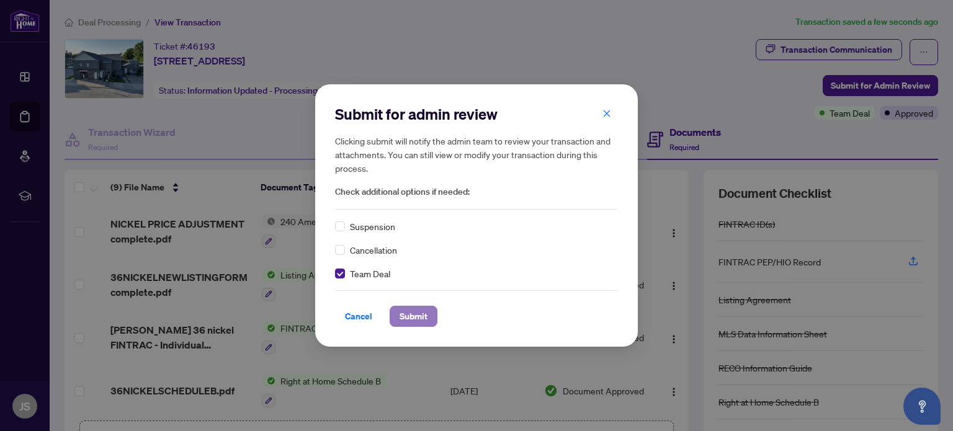
click at [419, 315] on span "Submit" at bounding box center [414, 317] width 28 height 20
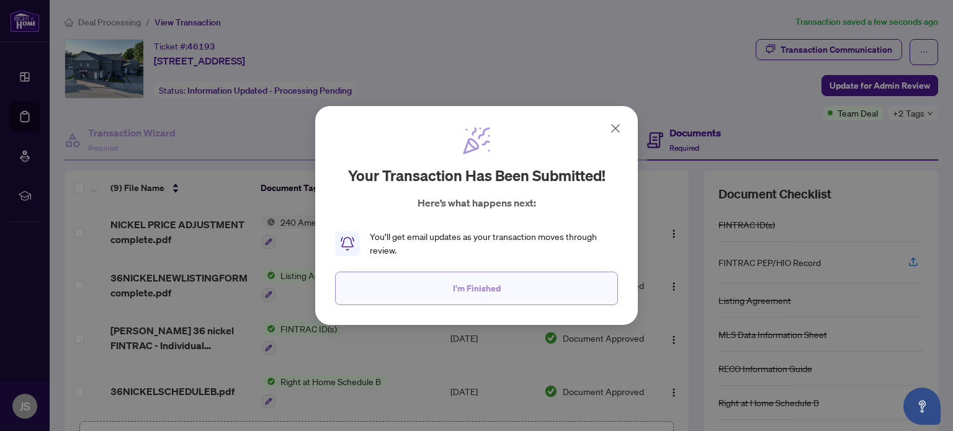
click at [489, 290] on span "I'm Finished" at bounding box center [477, 289] width 48 height 20
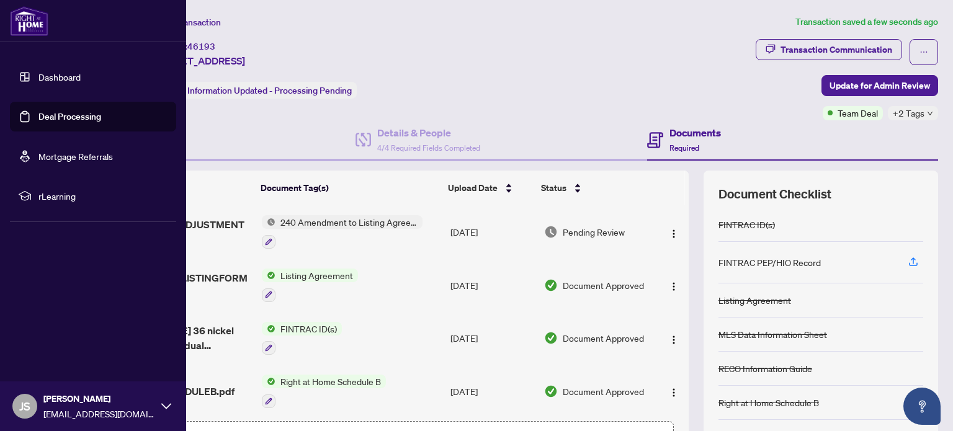
click at [57, 78] on link "Dashboard" at bounding box center [59, 76] width 42 height 11
